Goal: Task Accomplishment & Management: Complete application form

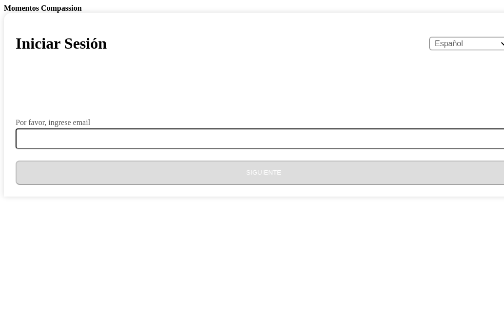
select select "es"
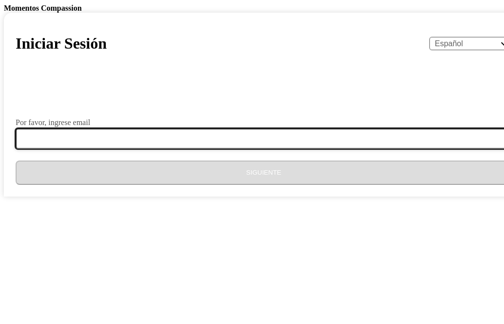
click at [220, 149] on input "Por favor, ingrese email" at bounding box center [270, 139] width 508 height 20
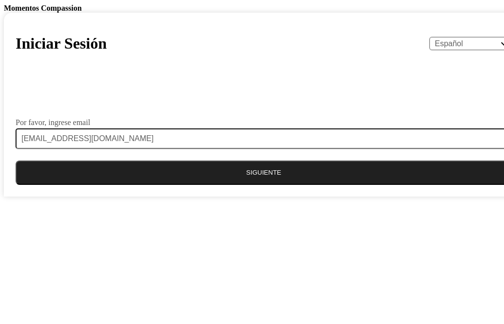
click at [217, 185] on button "Siguiente" at bounding box center [264, 173] width 496 height 24
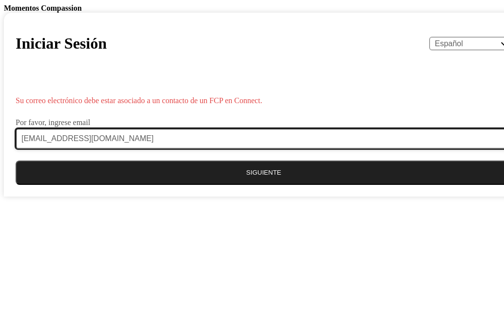
click at [265, 149] on input "[EMAIL_ADDRESS][DOMAIN_NAME]" at bounding box center [270, 139] width 508 height 20
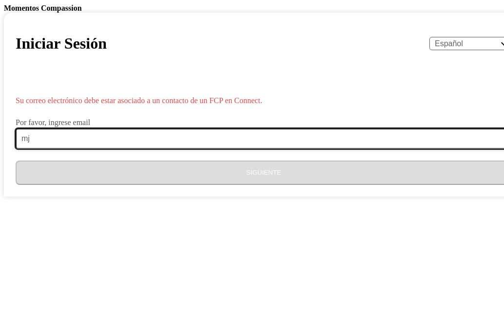
type input "m"
click at [251, 149] on input "Por favor, ingrese email" at bounding box center [270, 139] width 508 height 20
type input "[EMAIL_ADDRESS][DOMAIN_NAME]"
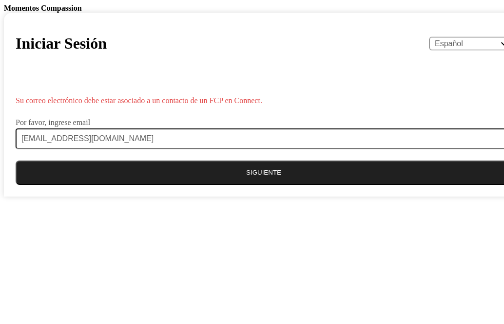
click at [245, 185] on button "Siguiente" at bounding box center [264, 173] width 496 height 24
click at [451, 113] on body "Momentos Compassion Iniciar Sesión English Español Français አማርኛ ဗမာ bahasa Ind…" at bounding box center [252, 100] width 496 height 193
